Goal: Task Accomplishment & Management: Manage account settings

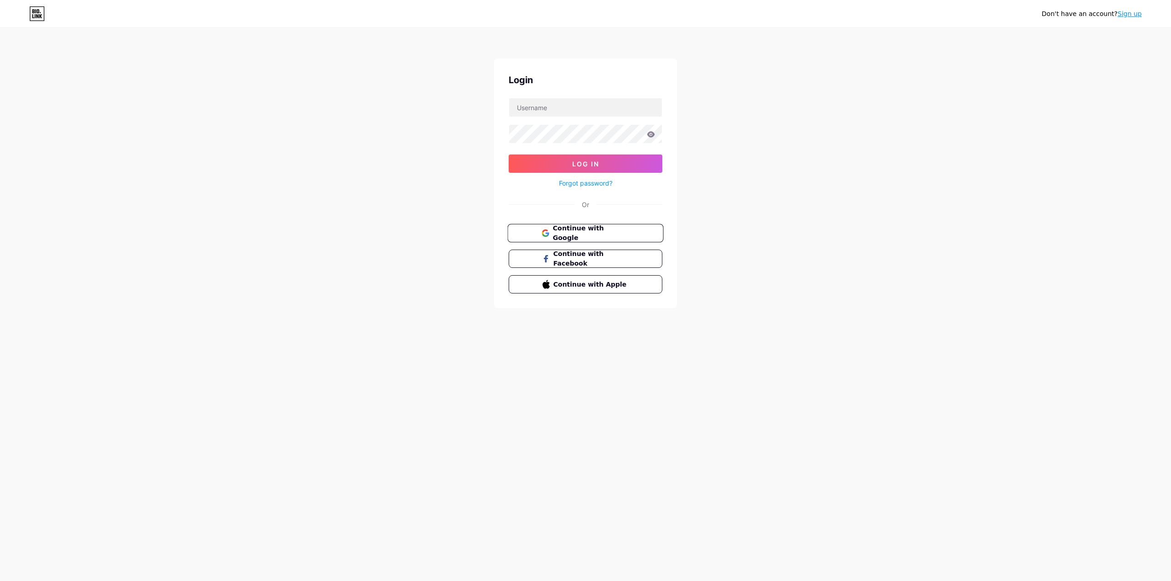
click at [558, 233] on span "Continue with Google" at bounding box center [590, 234] width 76 height 20
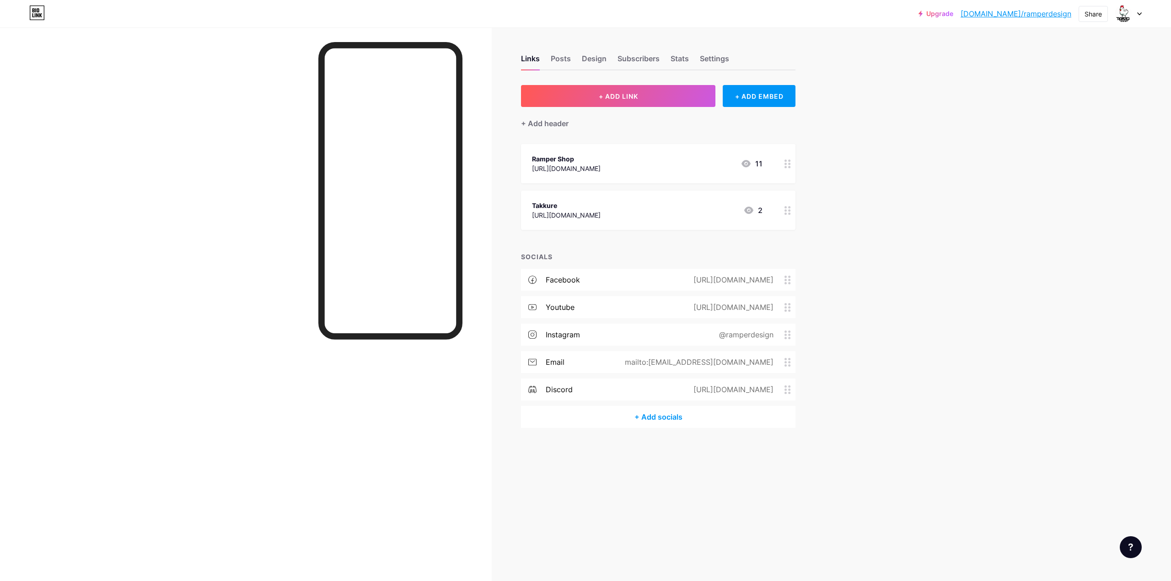
click at [898, 169] on div "Upgrade [DOMAIN_NAME]/ramper... [DOMAIN_NAME]/ramperdesign Share Switch account…" at bounding box center [585, 290] width 1171 height 581
click at [600, 162] on div "Ramper Shop" at bounding box center [566, 159] width 69 height 10
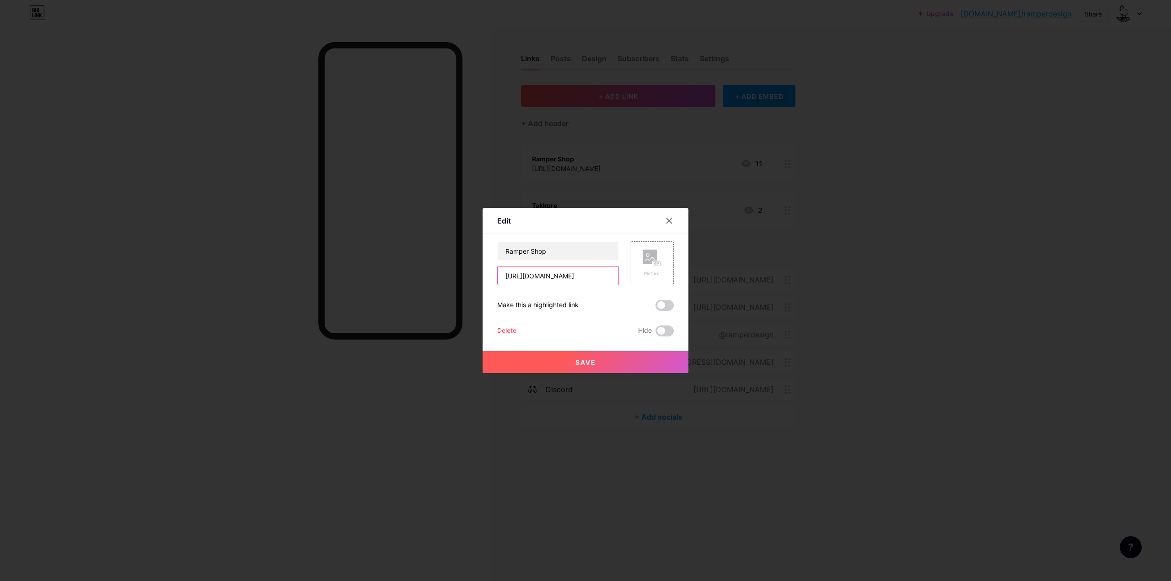
scroll to position [0, 16]
drag, startPoint x: 505, startPoint y: 277, endPoint x: 756, endPoint y: 278, distance: 251.5
click at [756, 278] on div "Edit Content YouTube Play YouTube video without leaving your page. ADD Vimeo Pl…" at bounding box center [585, 290] width 1171 height 581
click at [670, 218] on icon at bounding box center [668, 220] width 7 height 7
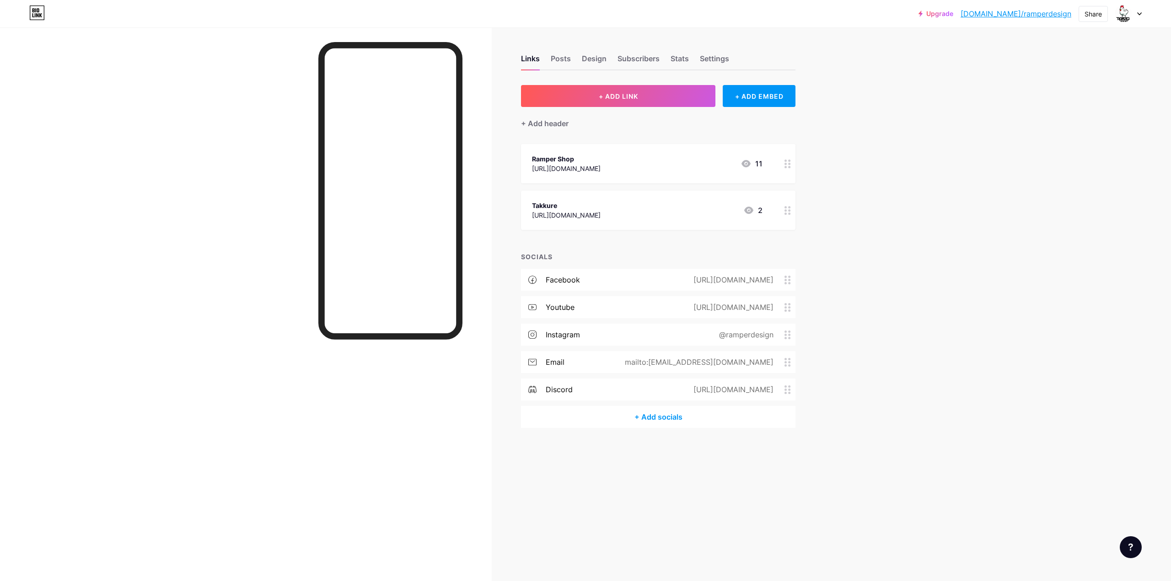
click at [857, 225] on div "Upgrade [DOMAIN_NAME]/ramper... [DOMAIN_NAME]/ramperdesign Share Switch account…" at bounding box center [585, 290] width 1171 height 581
